Goal: Information Seeking & Learning: Find specific fact

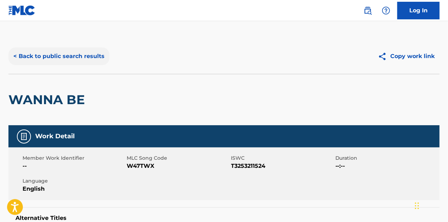
click at [69, 56] on button "< Back to public search results" at bounding box center [58, 57] width 101 height 18
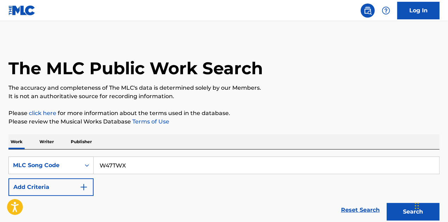
drag, startPoint x: 133, startPoint y: 168, endPoint x: 97, endPoint y: 166, distance: 35.6
click at [97, 166] on input "W47TWX" at bounding box center [267, 165] width 346 height 17
paste input "G7222Y"
type input "G7222Y"
click at [408, 214] on button "Search" at bounding box center [413, 212] width 53 height 18
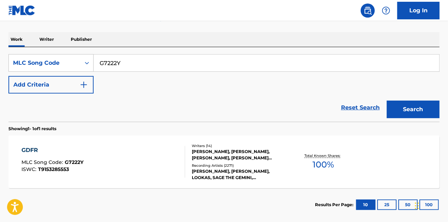
scroll to position [106, 0]
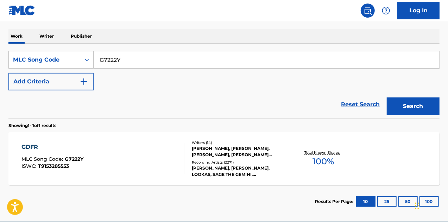
click at [216, 150] on div "[PERSON_NAME], [PERSON_NAME], [PERSON_NAME], [PERSON_NAME] [PERSON_NAME] [PERSO…" at bounding box center [240, 151] width 96 height 13
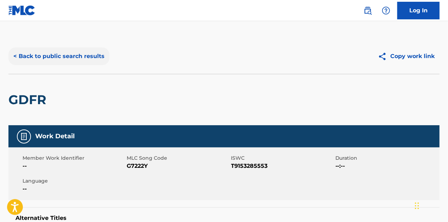
click at [53, 55] on button "< Back to public search results" at bounding box center [58, 57] width 101 height 18
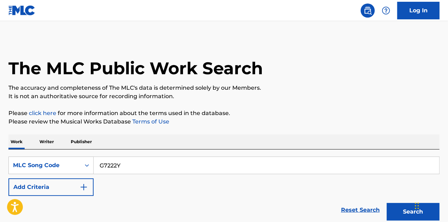
scroll to position [106, 0]
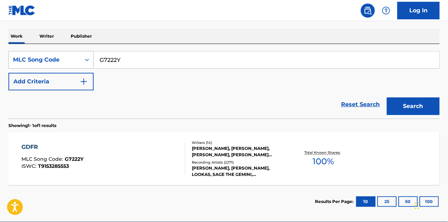
drag, startPoint x: 123, startPoint y: 59, endPoint x: 91, endPoint y: 57, distance: 32.5
click at [91, 57] on div "SearchWithCriteriaacdcca5c-581c-4151-96ae-df9f560de334 MLC Song Code G7222Y" at bounding box center [223, 60] width 431 height 18
paste input "MV1J73"
type input "MV1J73"
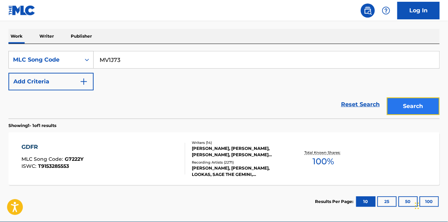
click at [412, 102] on button "Search" at bounding box center [413, 106] width 53 height 18
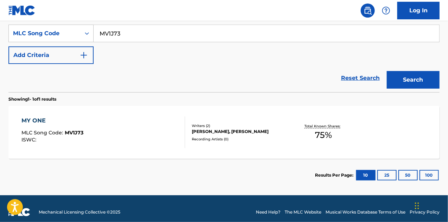
scroll to position [139, 0]
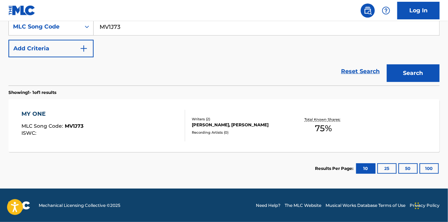
click at [257, 122] on div "[PERSON_NAME], [PERSON_NAME]" at bounding box center [240, 125] width 96 height 6
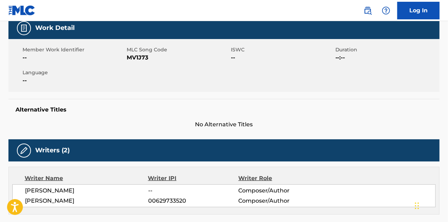
scroll to position [35, 0]
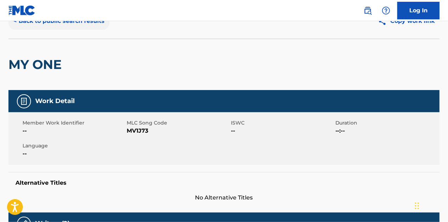
click at [84, 21] on button "< Back to public search results" at bounding box center [58, 21] width 101 height 18
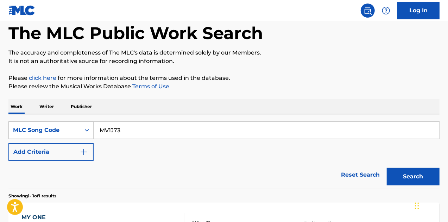
scroll to position [120, 0]
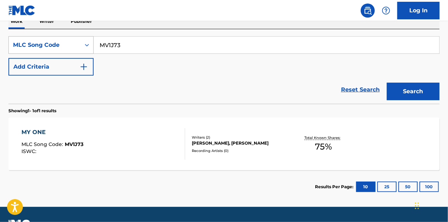
drag, startPoint x: 134, startPoint y: 44, endPoint x: 61, endPoint y: 44, distance: 73.9
click at [61, 44] on div "SearchWithCriteriaacdcca5c-581c-4151-96ae-df9f560de334 MLC Song Code MV1J73" at bounding box center [223, 45] width 431 height 18
paste input "SVHJ8S"
type input "SVHJ8S"
click at [423, 83] on button "Search" at bounding box center [413, 92] width 53 height 18
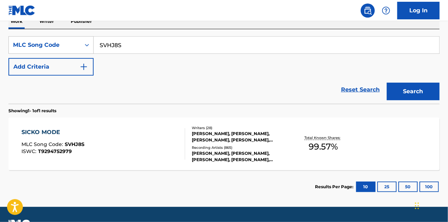
click at [233, 134] on div "[PERSON_NAME], [PERSON_NAME], [PERSON_NAME], [PERSON_NAME], [PERSON_NAME] IBN S…" at bounding box center [240, 137] width 96 height 13
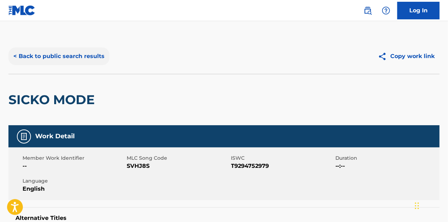
click at [41, 53] on button "< Back to public search results" at bounding box center [58, 57] width 101 height 18
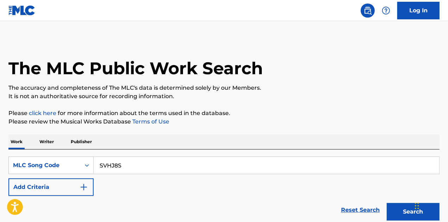
scroll to position [120, 0]
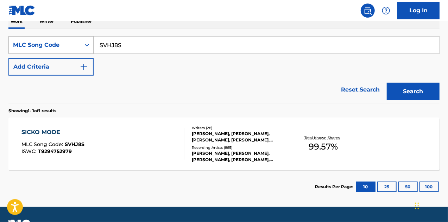
drag, startPoint x: 128, startPoint y: 43, endPoint x: 86, endPoint y: 47, distance: 42.4
click at [88, 47] on div "SearchWithCriteriaacdcca5c-581c-4151-96ae-df9f560de334 MLC Song Code SVHJ8S" at bounding box center [223, 45] width 431 height 18
paste input "A2848T"
type input "A2848T"
click at [415, 92] on button "Search" at bounding box center [413, 92] width 53 height 18
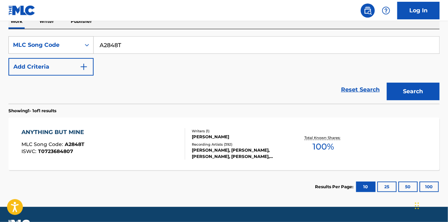
click at [202, 133] on div "Writers ( 1 )" at bounding box center [240, 130] width 96 height 5
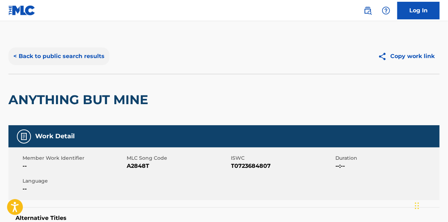
click at [51, 55] on button "< Back to public search results" at bounding box center [58, 57] width 101 height 18
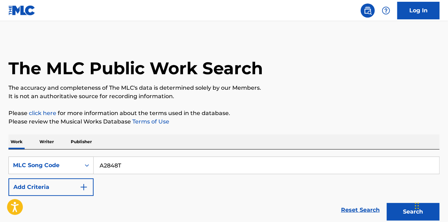
scroll to position [120, 0]
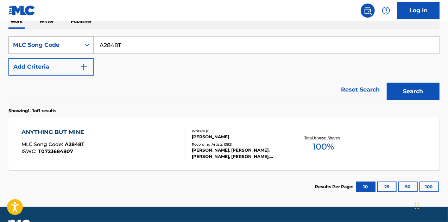
drag, startPoint x: 128, startPoint y: 43, endPoint x: 84, endPoint y: 48, distance: 43.8
click at [84, 48] on div "SearchWithCriteriaacdcca5c-581c-4151-96ae-df9f560de334 MLC Song Code A2848T" at bounding box center [223, 45] width 431 height 18
paste input "CA4892"
type input "CA4892"
click at [415, 89] on button "Search" at bounding box center [413, 92] width 53 height 18
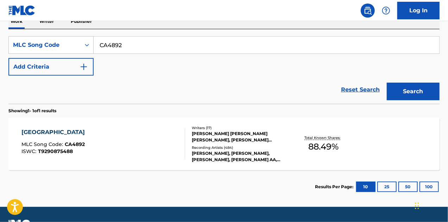
click at [250, 134] on div "[PERSON_NAME] [PERSON_NAME] [PERSON_NAME], [PERSON_NAME] [PERSON_NAME], [PERSON…" at bounding box center [240, 137] width 96 height 13
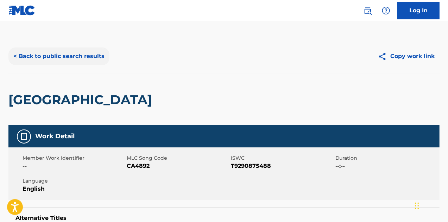
click at [61, 51] on button "< Back to public search results" at bounding box center [58, 57] width 101 height 18
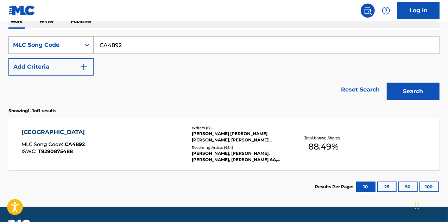
click at [87, 49] on div "SearchWithCriteriaacdcca5c-581c-4151-96ae-df9f560de334 MLC Song Code CA4892" at bounding box center [223, 45] width 431 height 18
paste input "B8213H"
type input "B8213H"
click at [425, 90] on button "Search" at bounding box center [413, 92] width 53 height 18
click at [240, 139] on div "[PERSON_NAME], [PERSON_NAME], [PERSON_NAME] [PERSON_NAME], [PERSON_NAME], [PERS…" at bounding box center [240, 137] width 96 height 13
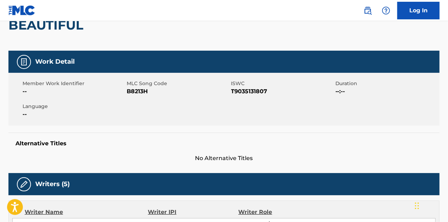
scroll to position [35, 0]
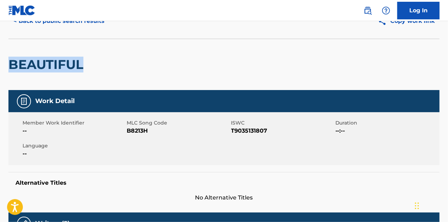
drag, startPoint x: 87, startPoint y: 61, endPoint x: 9, endPoint y: 60, distance: 78.5
click at [9, 60] on div "BEAUTIFUL" at bounding box center [223, 64] width 431 height 51
copy h2 "BEAUTIFUL"
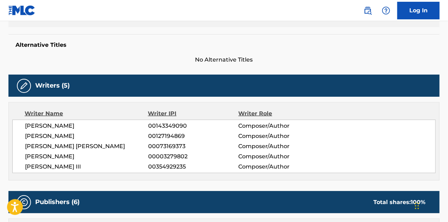
scroll to position [176, 0]
